Goal: Transaction & Acquisition: Book appointment/travel/reservation

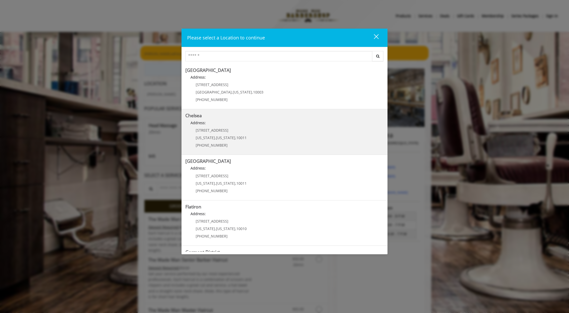
click at [216, 128] on span "169/170 W 23rd St" at bounding box center [212, 130] width 33 height 5
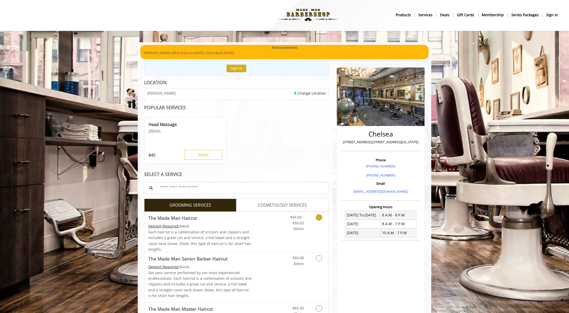
click at [287, 224] on link "$45.00 - $50.63 20min" at bounding box center [293, 222] width 21 height 20
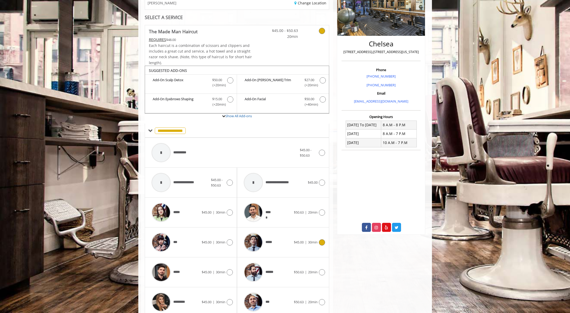
scroll to position [143, 0]
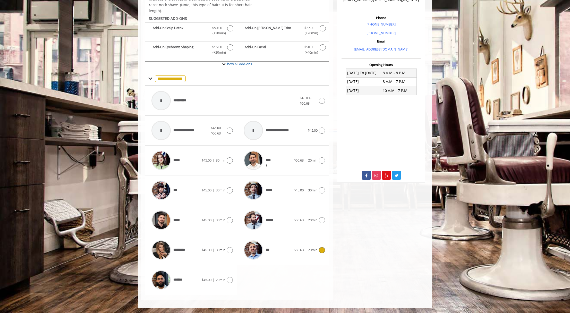
click at [309, 241] on div "*** $50.63 | 20min" at bounding box center [283, 250] width 84 height 24
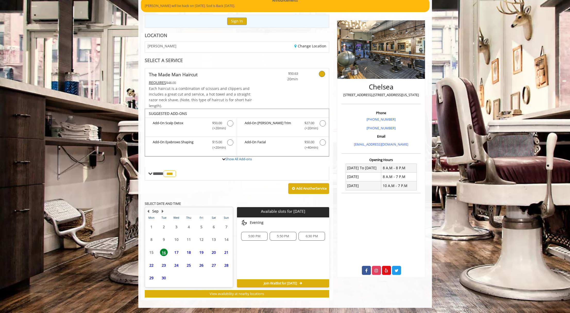
scroll to position [48, 0]
click at [179, 245] on span "17" at bounding box center [177, 245] width 8 height 7
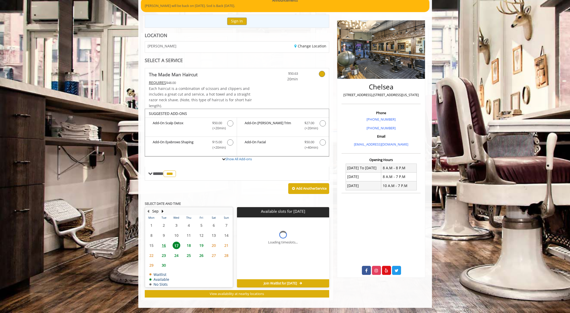
scroll to position [56, 0]
